Goal: Information Seeking & Learning: Learn about a topic

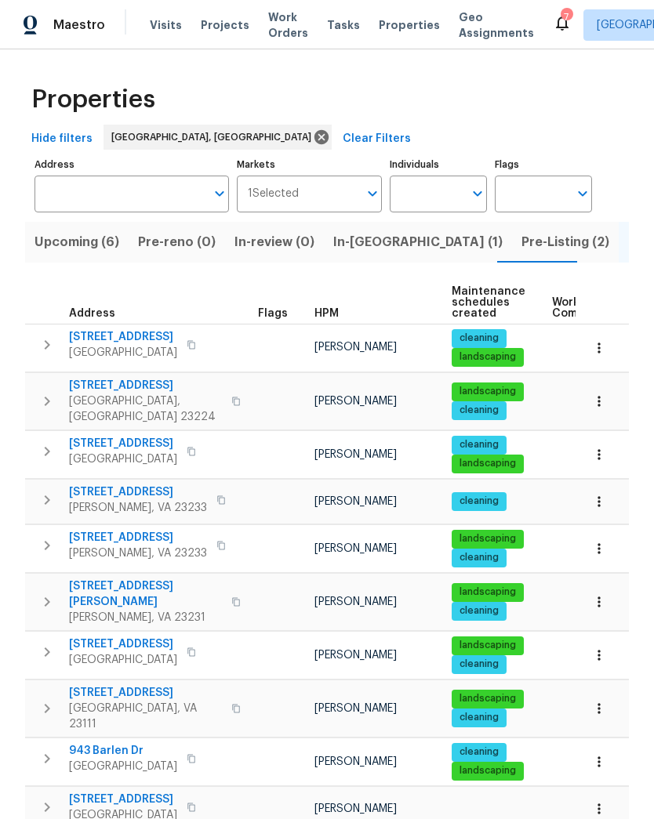
click at [97, 246] on span "Upcoming (6)" at bounding box center [77, 242] width 85 height 22
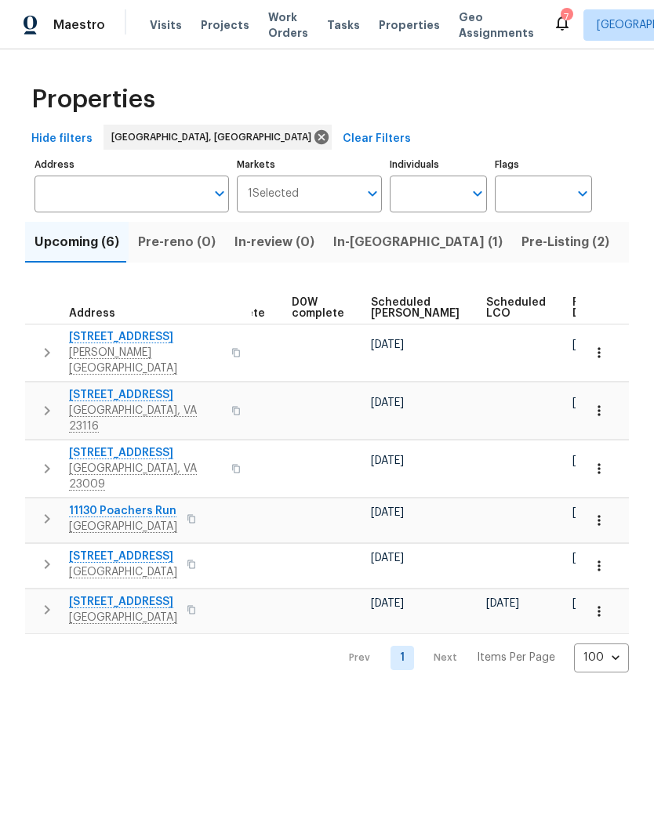
scroll to position [0, 393]
click at [573, 299] on span "Ready Date" at bounding box center [590, 308] width 35 height 22
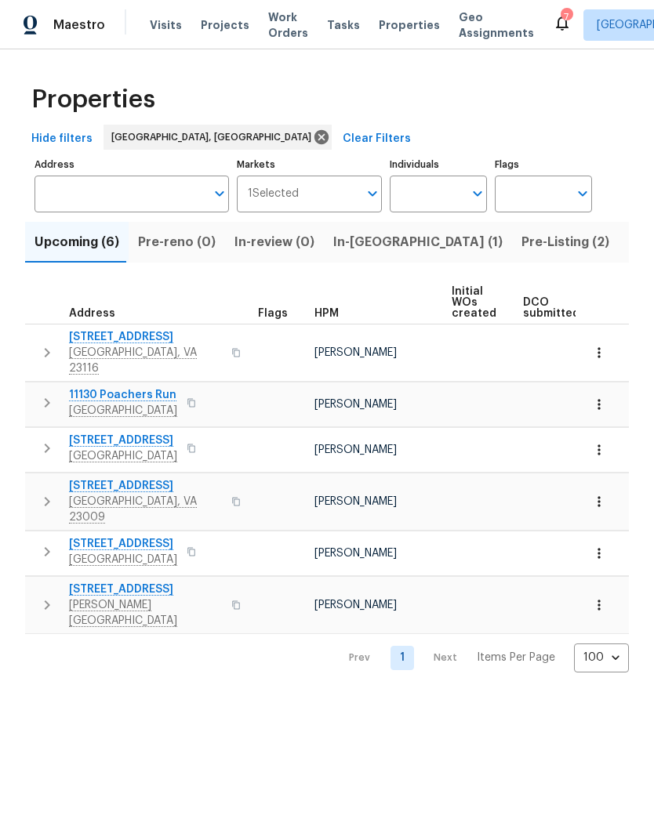
click at [149, 341] on span "[STREET_ADDRESS]" at bounding box center [145, 337] width 153 height 16
click at [137, 403] on span "[GEOGRAPHIC_DATA]" at bounding box center [123, 411] width 108 height 16
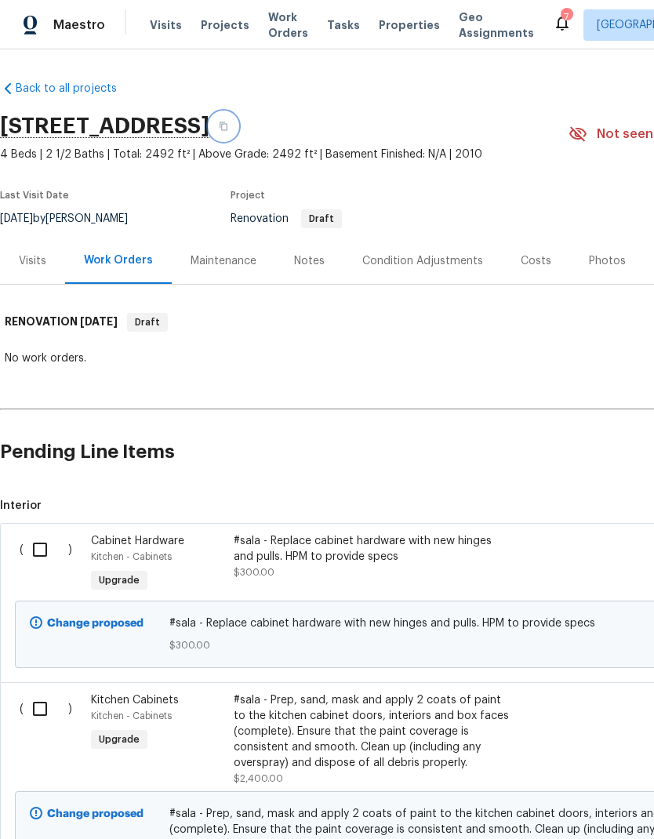
click at [238, 134] on button "button" at bounding box center [223, 126] width 28 height 28
click at [311, 259] on div "Notes" at bounding box center [309, 261] width 31 height 16
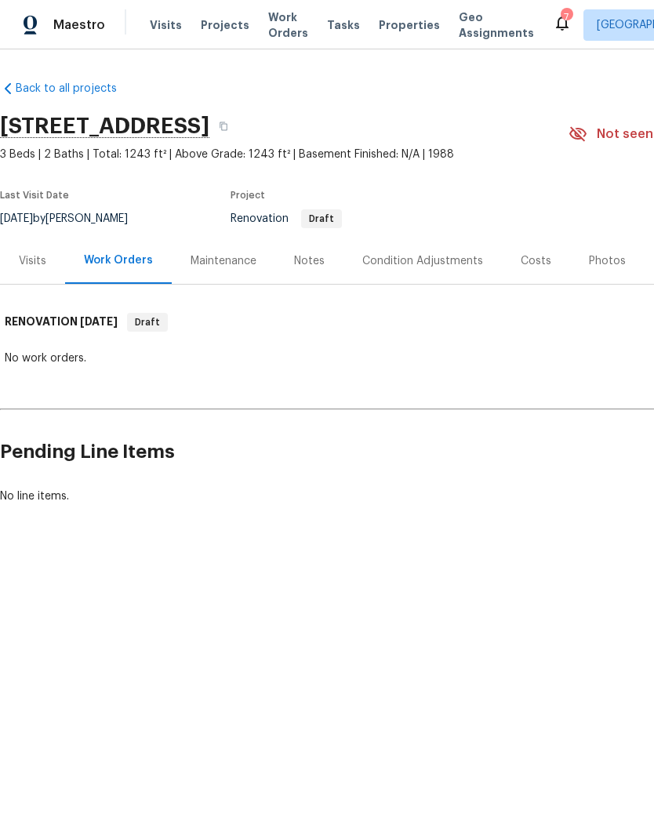
click at [313, 270] on div "Notes" at bounding box center [309, 261] width 68 height 46
